Goal: Task Accomplishment & Management: Manage account settings

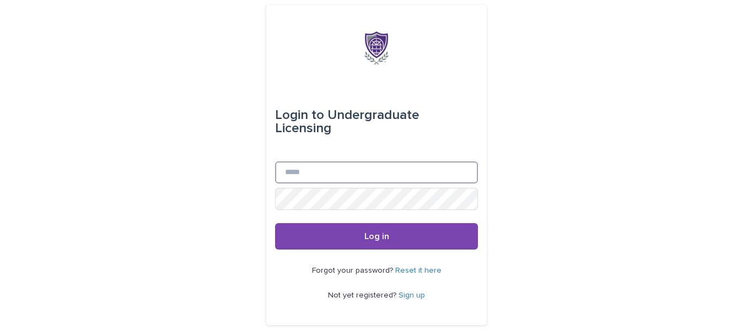
click at [414, 162] on input "Email" at bounding box center [376, 172] width 203 height 22
type input "**********"
click at [275, 223] on button "Log in" at bounding box center [376, 236] width 203 height 26
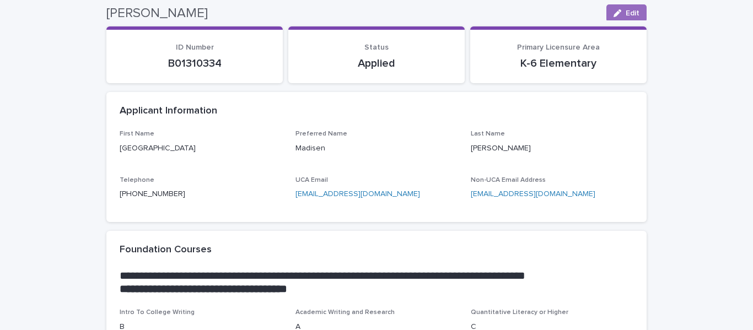
scroll to position [80, 0]
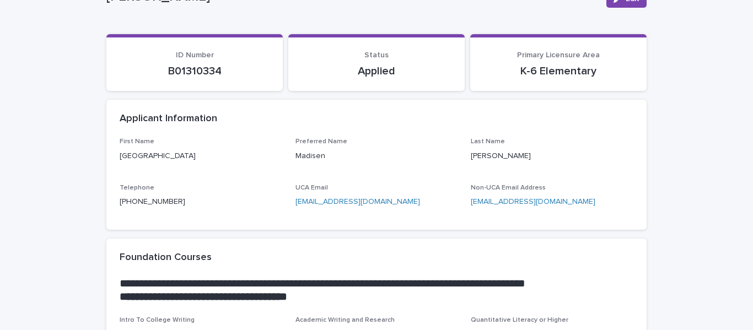
click at [138, 157] on p "Madison" at bounding box center [201, 156] width 163 height 12
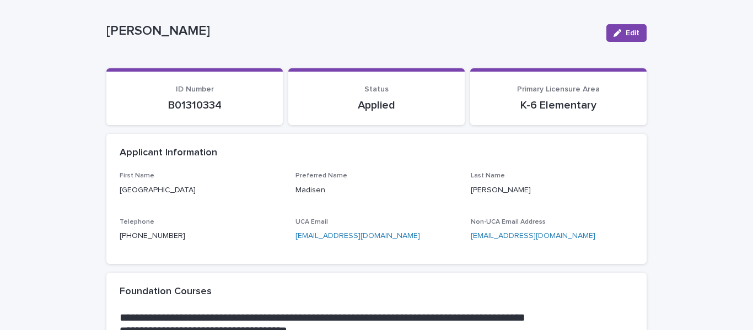
scroll to position [55, 0]
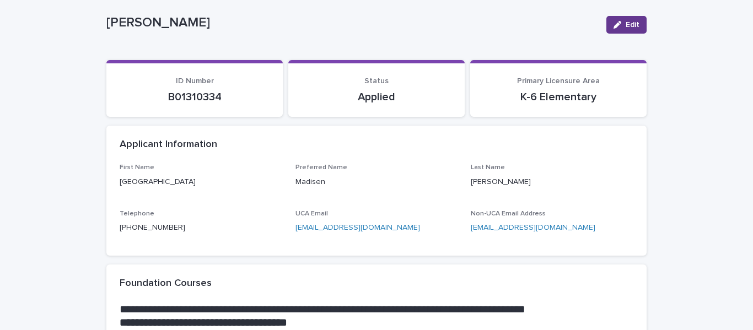
click at [625, 22] on span "Edit" at bounding box center [632, 25] width 14 height 8
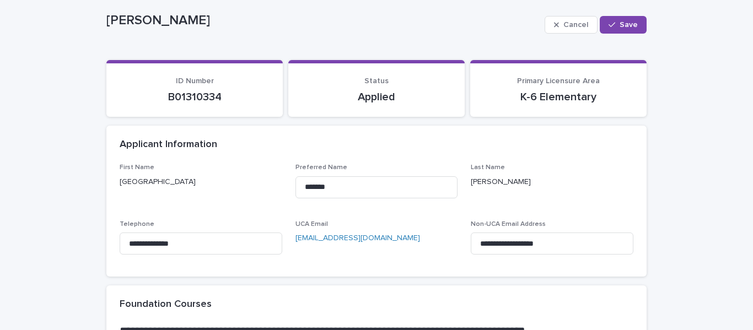
click at [157, 181] on p "Madison" at bounding box center [201, 182] width 163 height 12
click at [633, 26] on span "Save" at bounding box center [628, 25] width 18 height 8
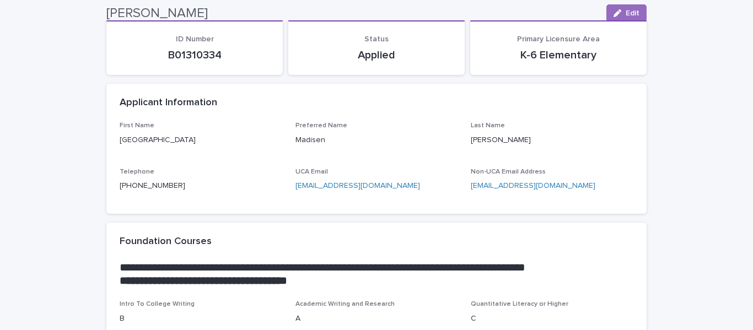
scroll to position [95, 0]
